Goal: Task Accomplishment & Management: Complete application form

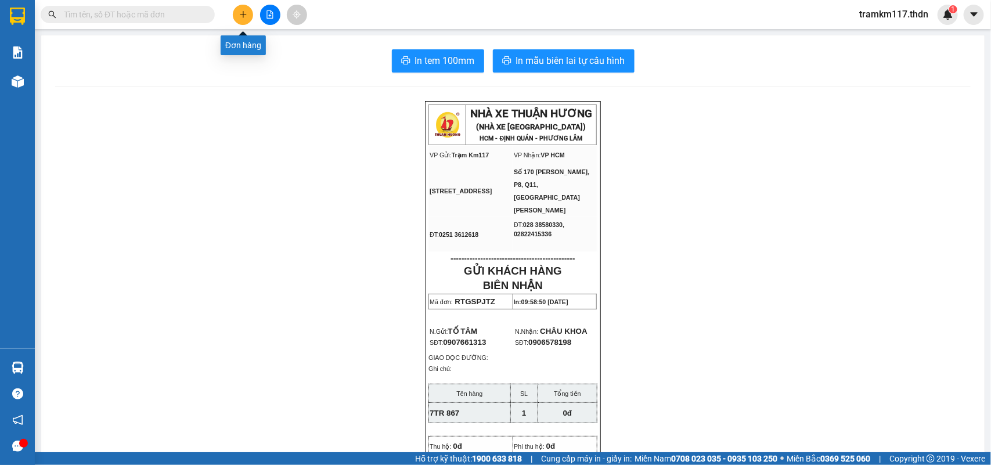
click at [240, 12] on icon "plus" at bounding box center [243, 14] width 8 height 8
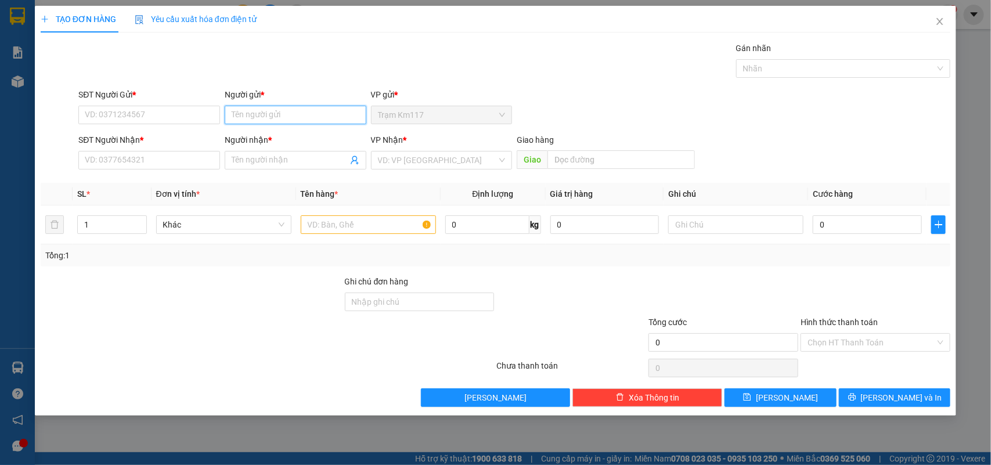
click at [250, 117] on input "Người gửi *" at bounding box center [296, 115] width 142 height 19
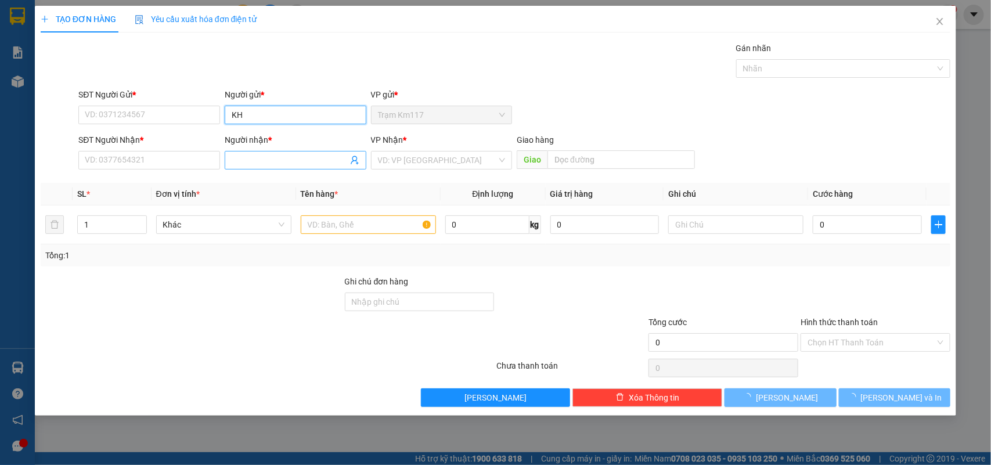
type input "K"
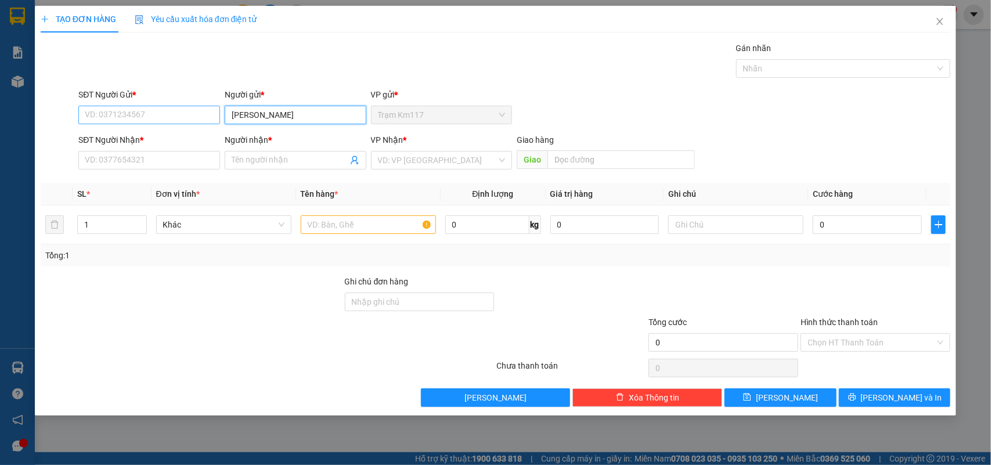
type input "[PERSON_NAME]"
click at [186, 117] on input "SĐT Người Gửi *" at bounding box center [149, 115] width 142 height 19
click at [939, 20] on icon "close" at bounding box center [939, 21] width 9 height 9
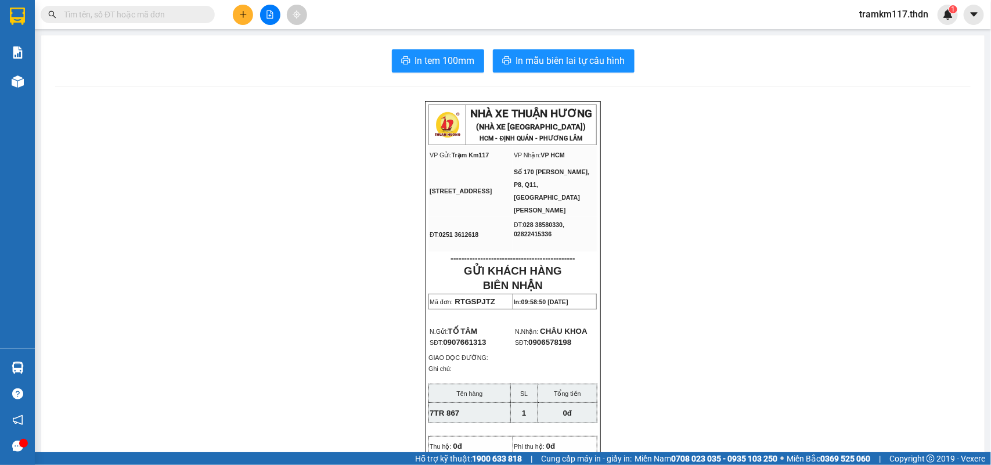
click at [151, 13] on input "text" at bounding box center [132, 14] width 137 height 13
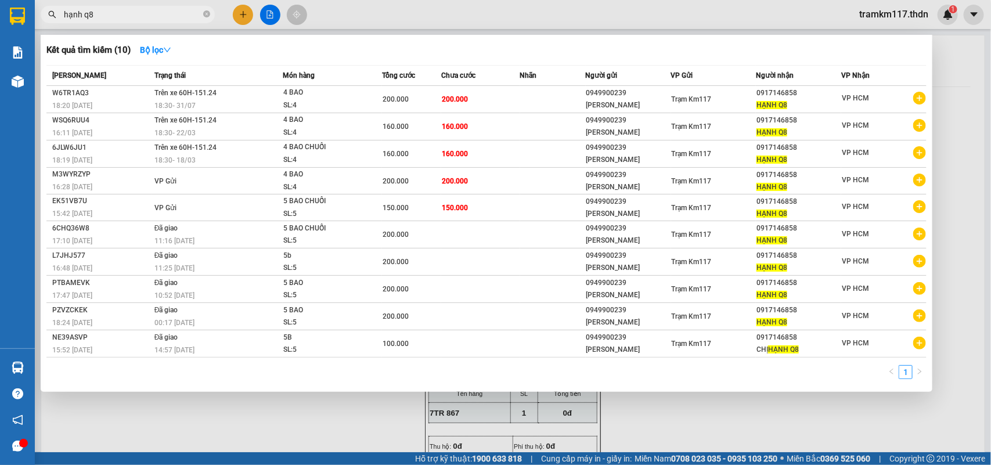
type input "hạnh q8"
click at [240, 16] on div at bounding box center [495, 232] width 991 height 465
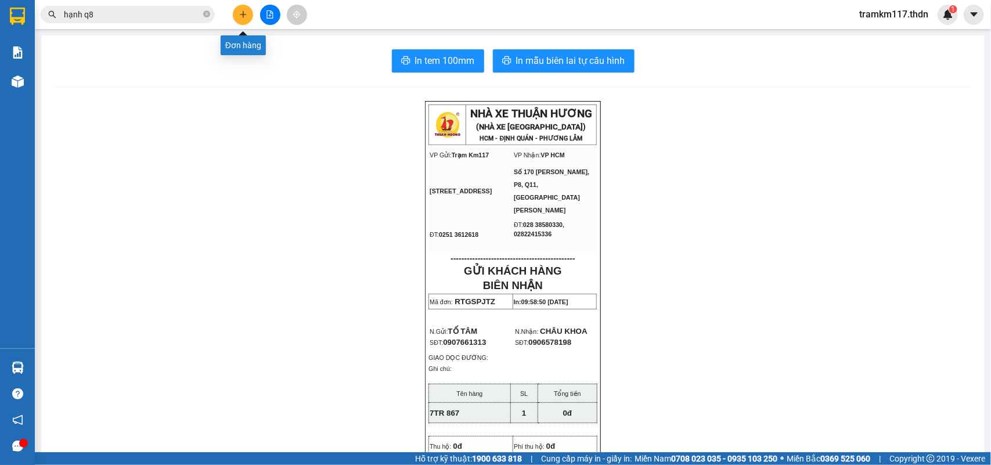
click at [240, 15] on icon "plus" at bounding box center [243, 14] width 6 height 1
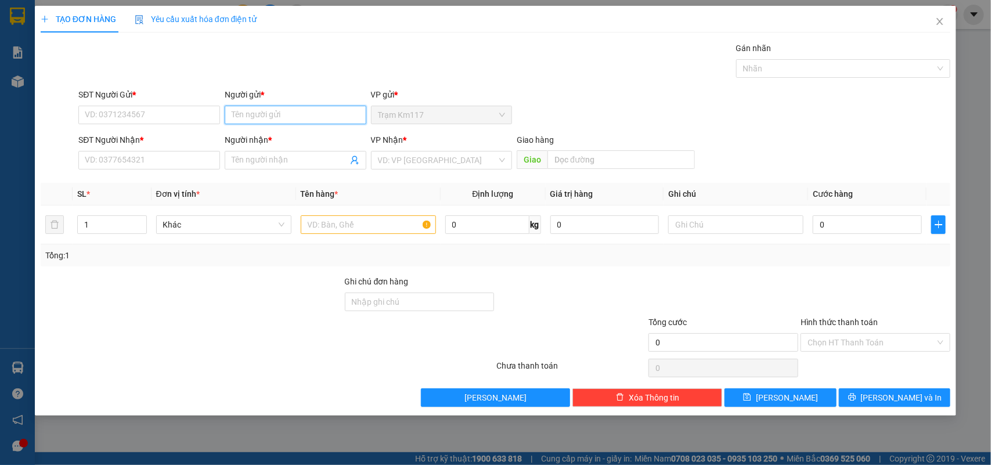
click at [276, 114] on input "Người gửi *" at bounding box center [296, 115] width 142 height 19
type input "thắng ngọc"
click at [281, 135] on div "[PERSON_NAME] - 0949900239" at bounding box center [296, 138] width 128 height 13
type input "0949900239"
type input "[PERSON_NAME]"
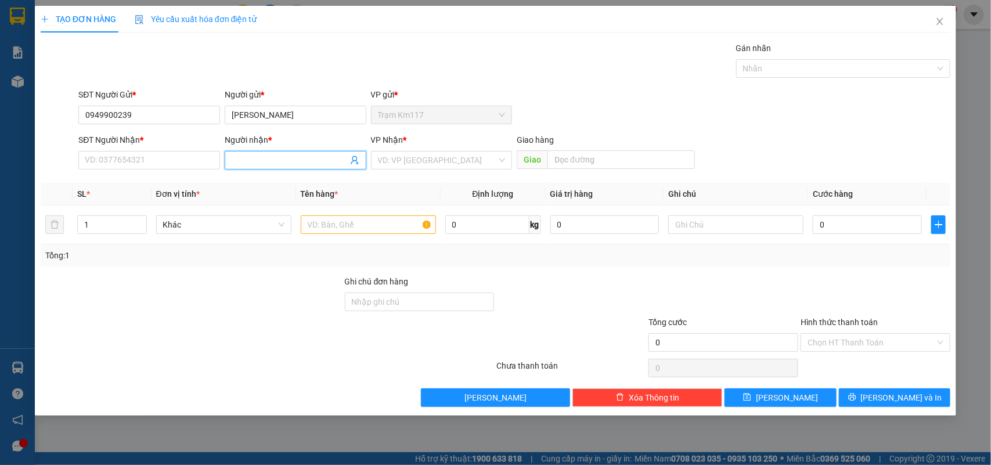
click at [352, 163] on icon "user-add" at bounding box center [354, 160] width 9 height 9
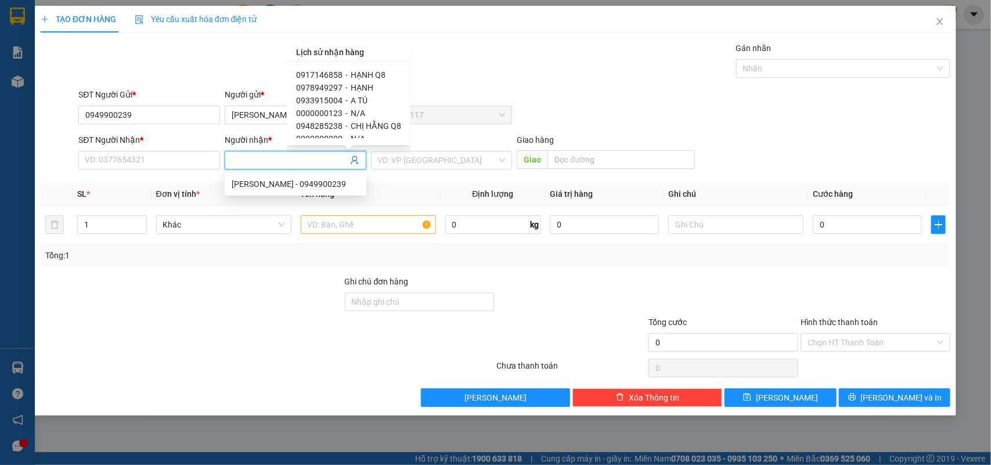
click at [331, 73] on span "0917146858" at bounding box center [319, 74] width 46 height 9
type input "0917146858"
type input "HẠNH Q8"
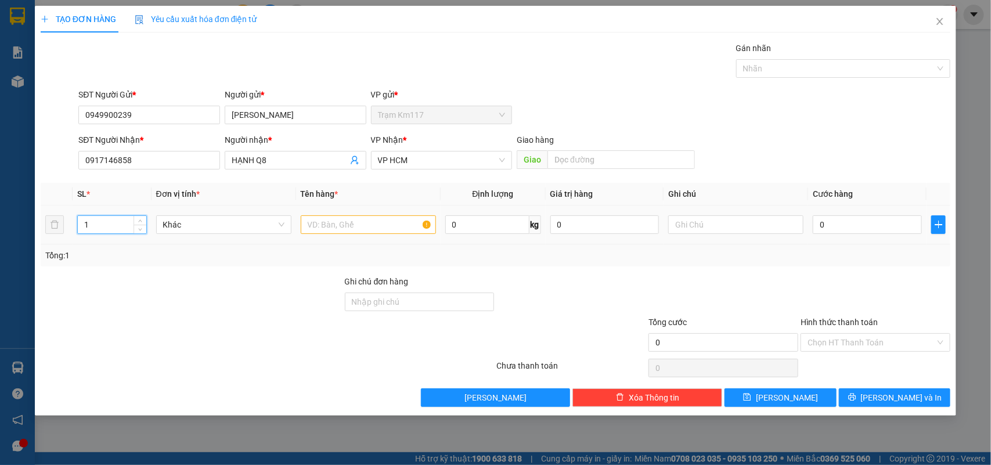
click at [106, 224] on input "1" at bounding box center [112, 224] width 68 height 17
type input "6"
click at [320, 223] on input "text" at bounding box center [368, 224] width 135 height 19
type input "6 BAO"
click at [833, 228] on input "0" at bounding box center [867, 224] width 109 height 19
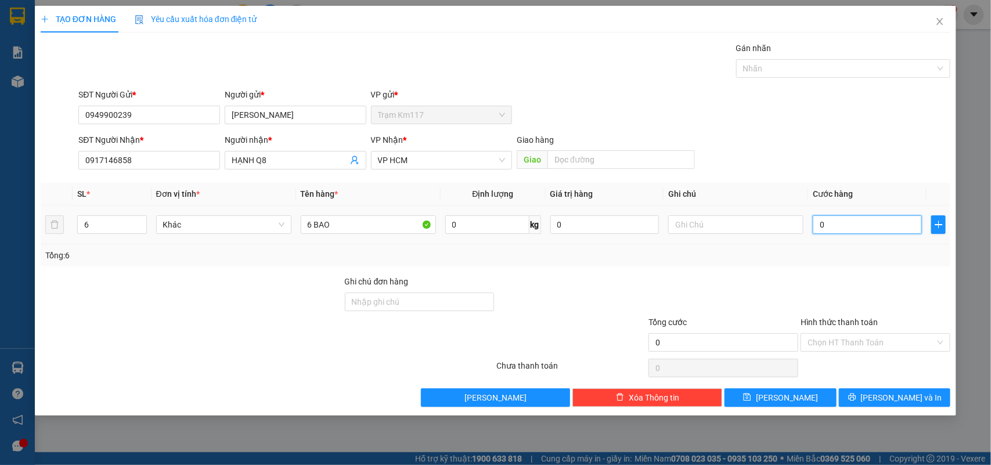
type input "2"
type input "24"
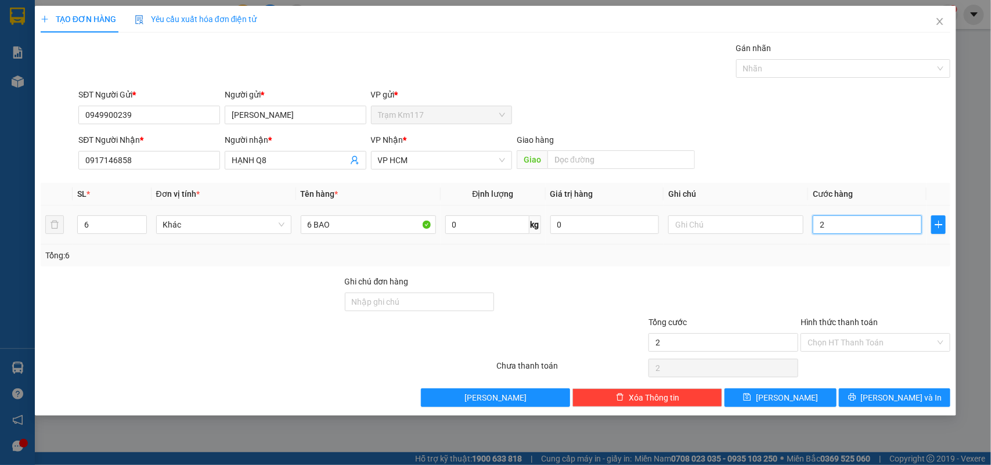
type input "24"
type input "240"
type input "2.400"
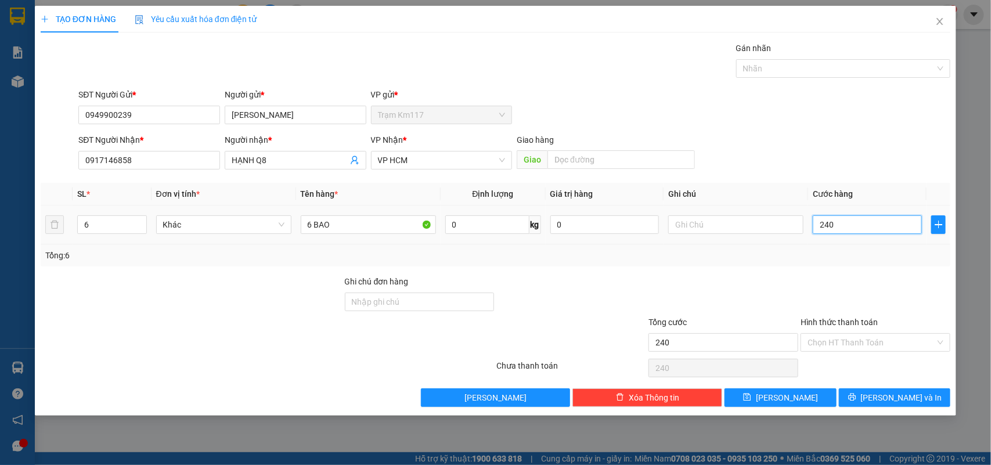
type input "2.400"
type input "24.000"
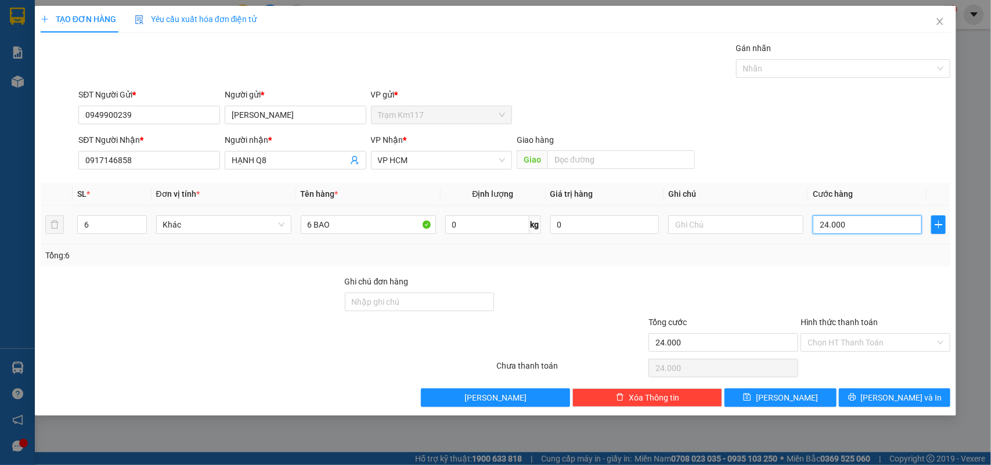
type input "240.000"
click at [782, 395] on span "[PERSON_NAME]" at bounding box center [787, 397] width 62 height 13
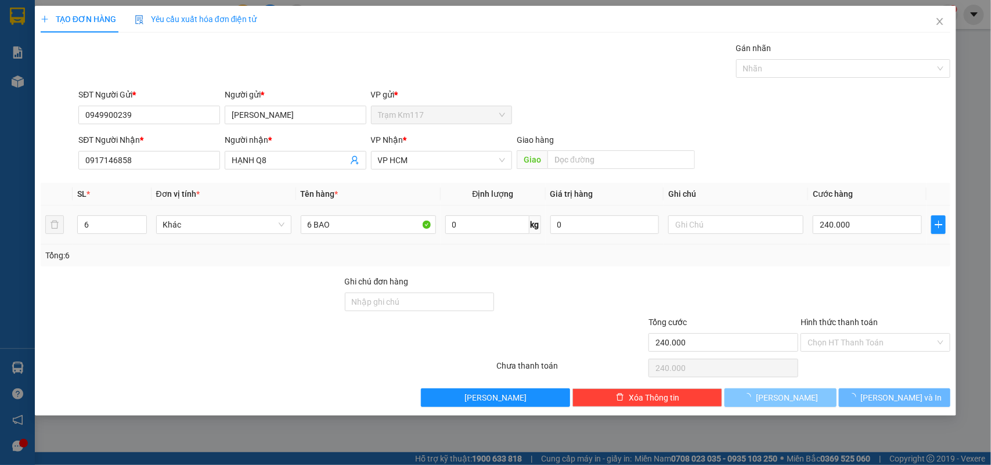
type input "1"
type input "0"
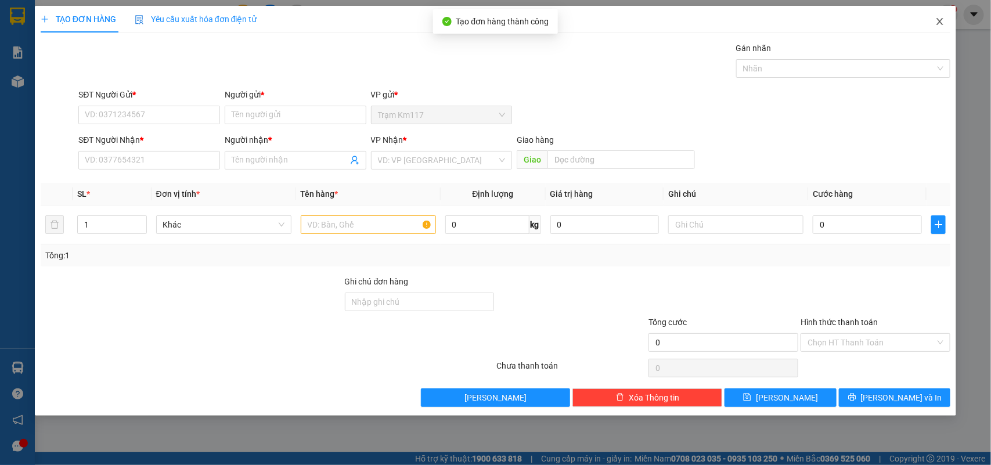
click at [941, 24] on icon "close" at bounding box center [939, 21] width 9 height 9
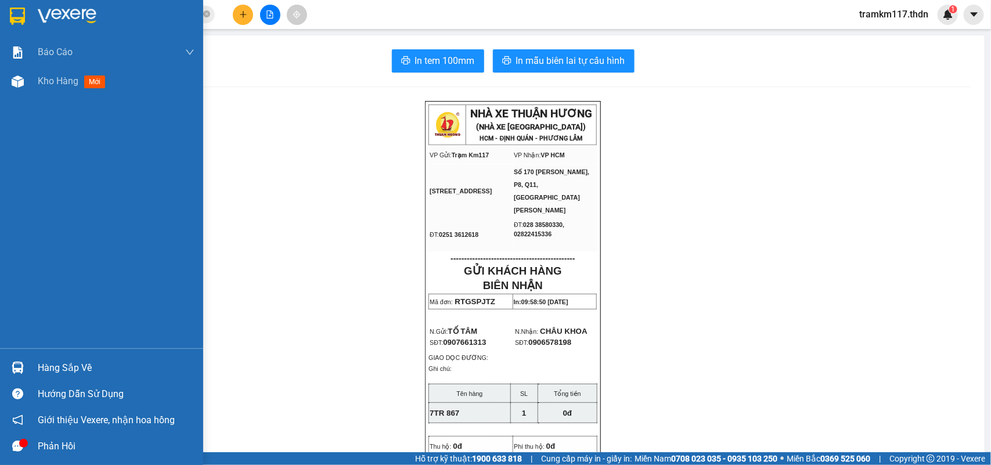
click at [18, 16] on img at bounding box center [17, 16] width 15 height 17
